Goal: Entertainment & Leisure: Consume media (video, audio)

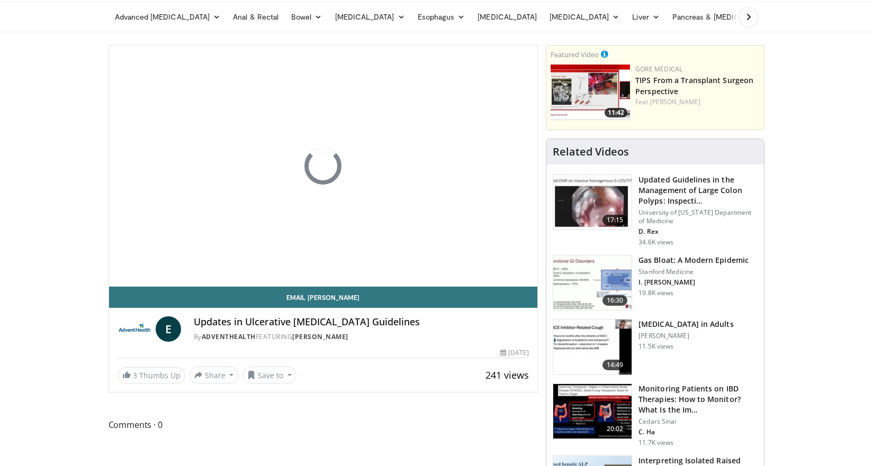
scroll to position [37, 0]
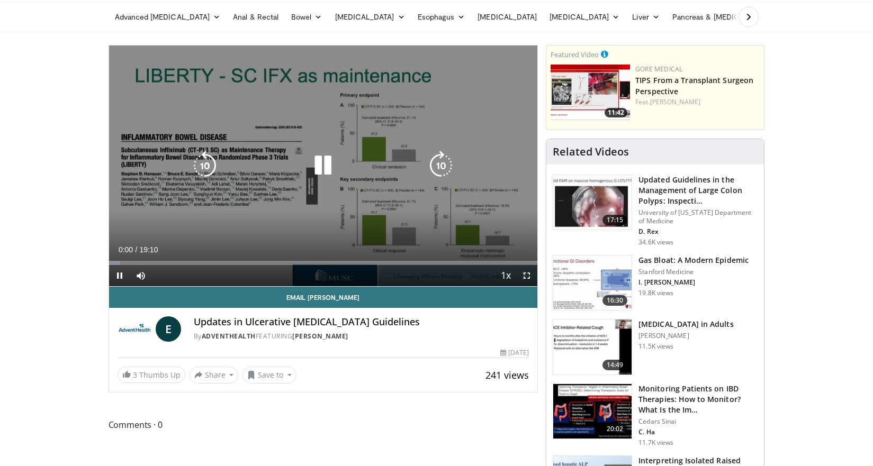
click at [321, 160] on icon "Video Player" at bounding box center [323, 166] width 30 height 30
